Goal: Transaction & Acquisition: Purchase product/service

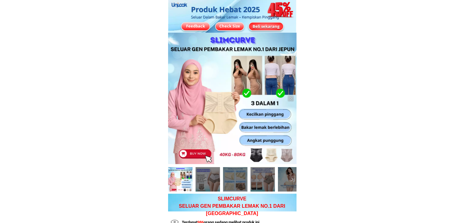
click at [272, 27] on div "Beli sekarang" at bounding box center [266, 26] width 34 height 6
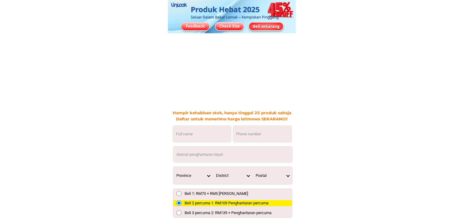
scroll to position [4484, 0]
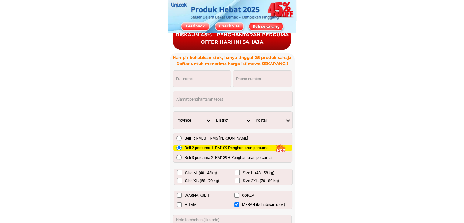
click at [208, 75] on input "Input full_name" at bounding box center [202, 79] width 58 height 16
click at [241, 78] on input "Input phone_number" at bounding box center [262, 79] width 59 height 16
click at [191, 95] on input "Input address" at bounding box center [232, 99] width 119 height 16
type input "đ"
click at [187, 82] on input "Input full_name" at bounding box center [202, 79] width 58 height 16
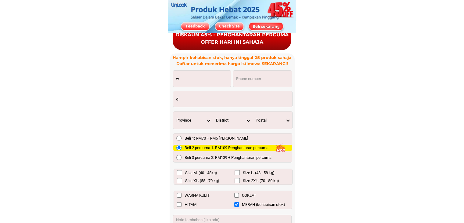
type input "w"
click at [247, 78] on input "Input phone_number" at bounding box center [262, 79] width 59 height 16
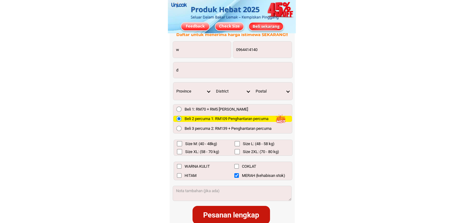
scroll to position [4514, 0]
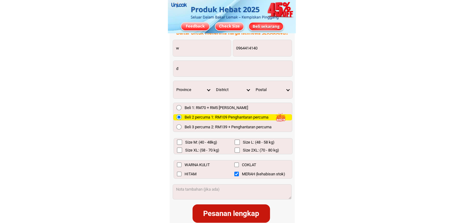
type input "0964414140"
click at [180, 143] on input "Size M: (40 - 48kg)" at bounding box center [179, 141] width 5 height 5
checkbox input "true"
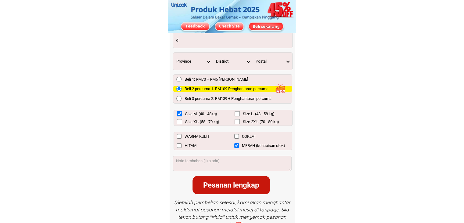
scroll to position [4545, 0]
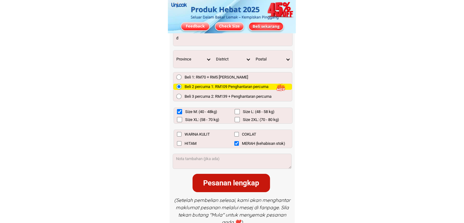
click at [180, 135] on input "WARNA KULIT" at bounding box center [179, 134] width 5 height 5
checkbox input "true"
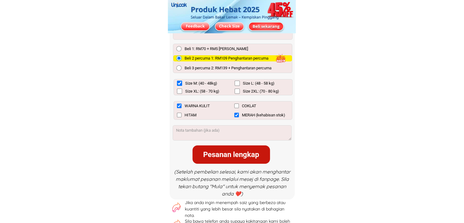
scroll to position [4575, 0]
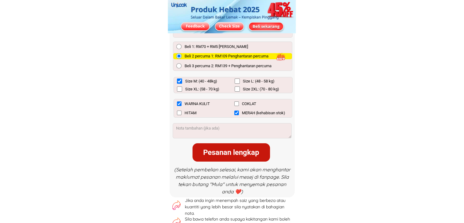
click at [208, 132] on textarea at bounding box center [232, 130] width 118 height 15
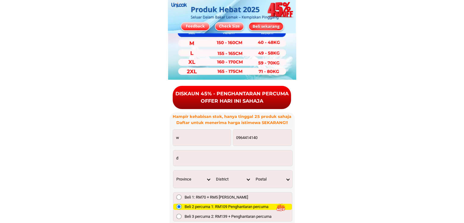
scroll to position [4423, 0]
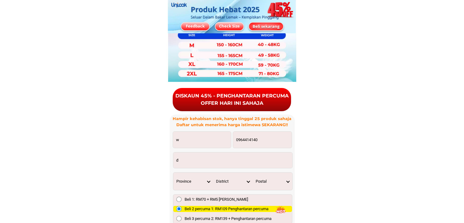
type textarea "ơ"
click at [253, 140] on input "0964414140" at bounding box center [262, 140] width 59 height 16
